Goal: Book appointment/travel/reservation

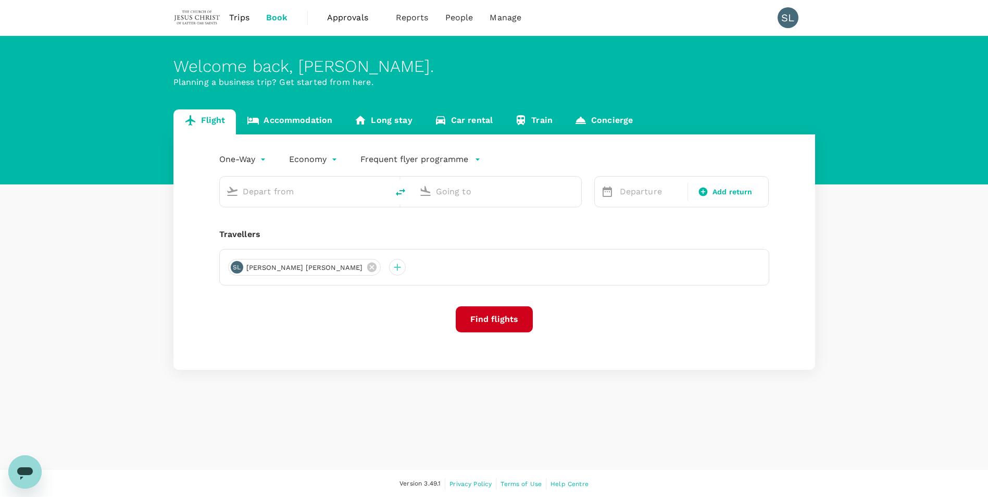
type input "roundtrip"
type input "Kuala Lumpur Intl ([GEOGRAPHIC_DATA])"
type input "Kuching Intl (KCH)"
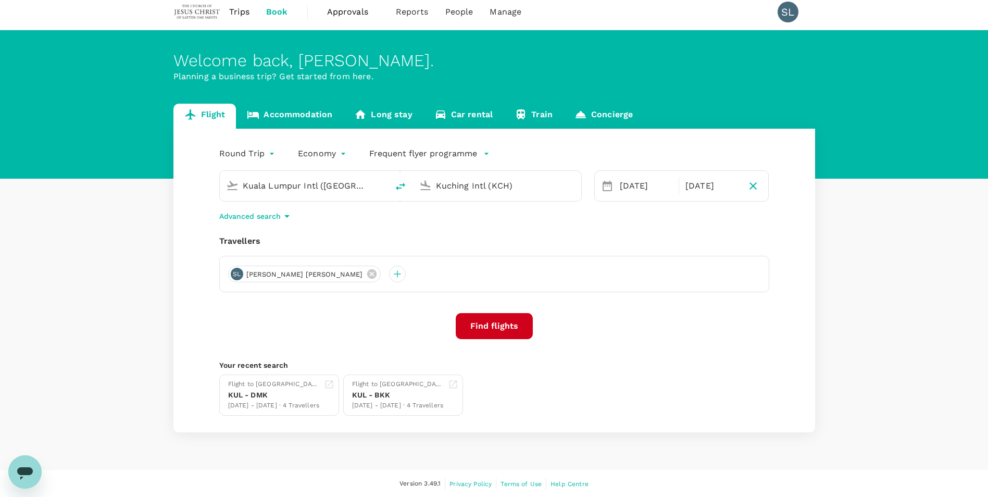
scroll to position [7, 0]
